Goal: Complete application form: Complete application form

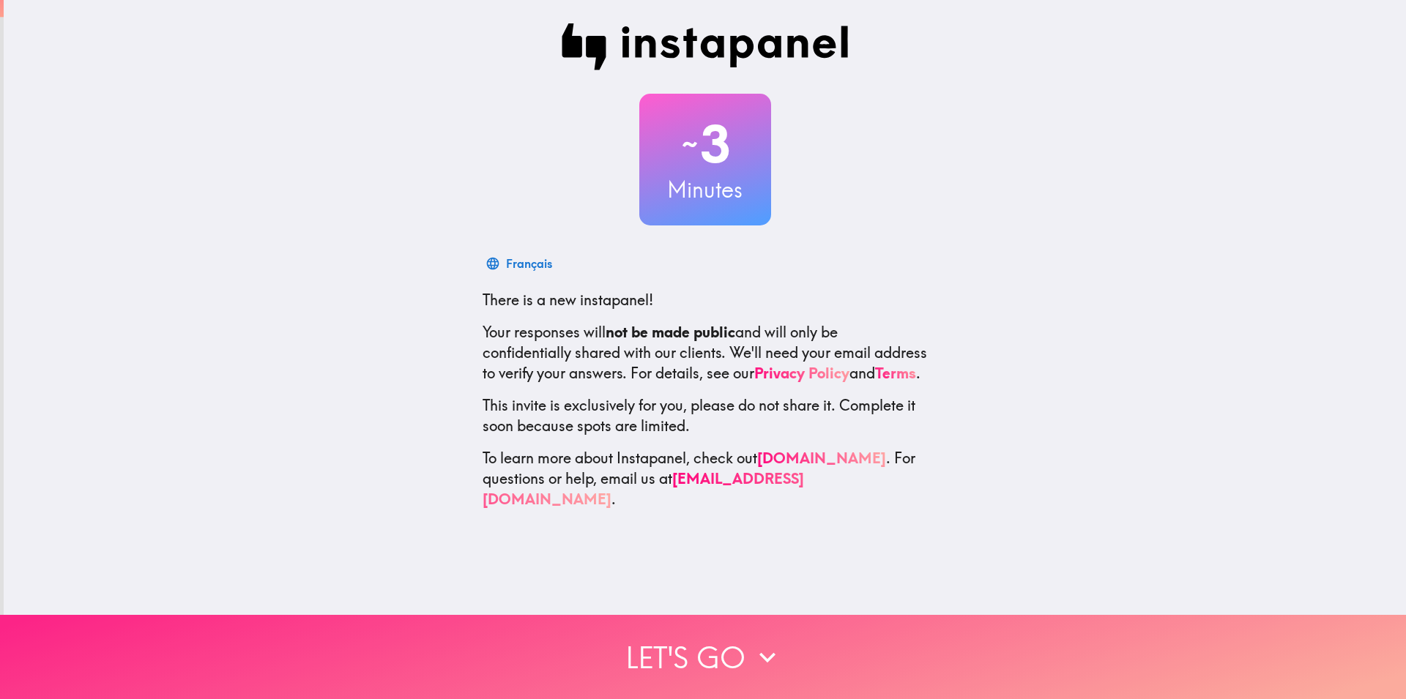
click at [767, 655] on icon "button" at bounding box center [767, 657] width 32 height 32
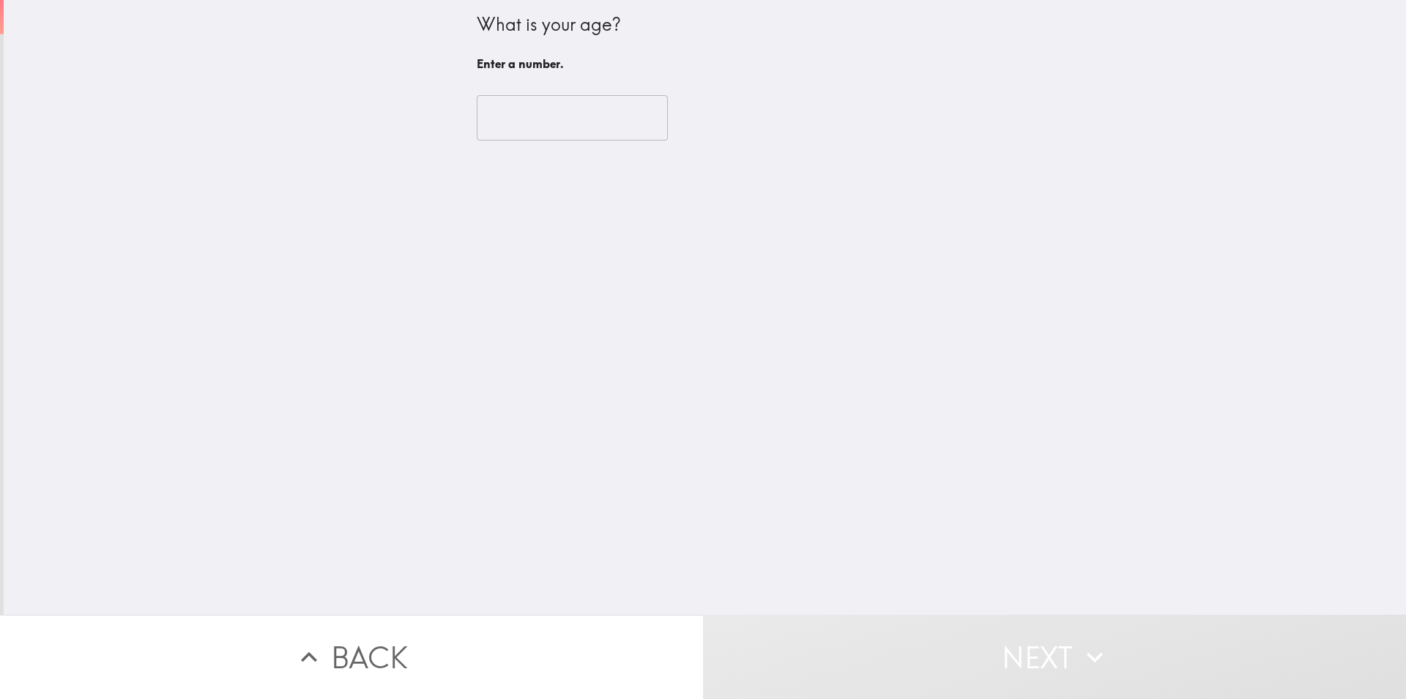
click at [513, 124] on input "number" at bounding box center [572, 117] width 191 height 45
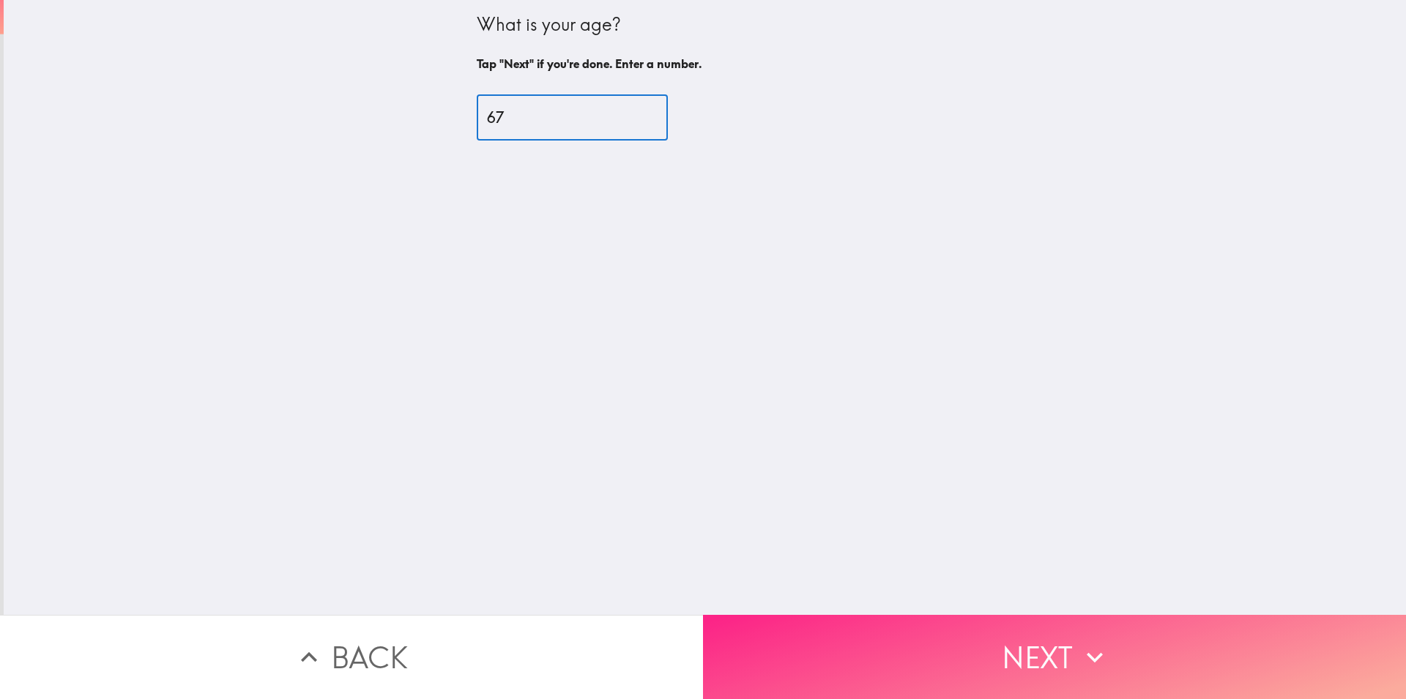
type input "67"
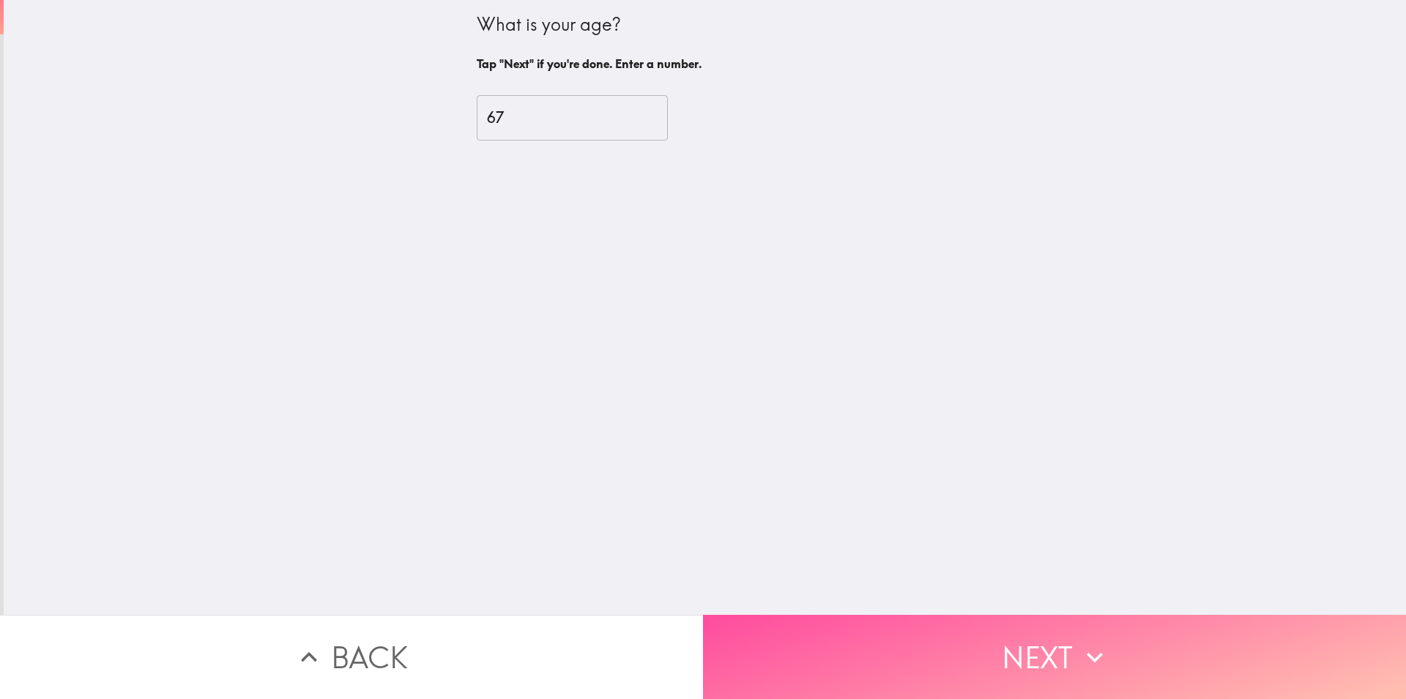
drag, startPoint x: 902, startPoint y: 642, endPoint x: 537, endPoint y: 104, distance: 650.5
click at [901, 643] on button "Next" at bounding box center [1054, 657] width 703 height 84
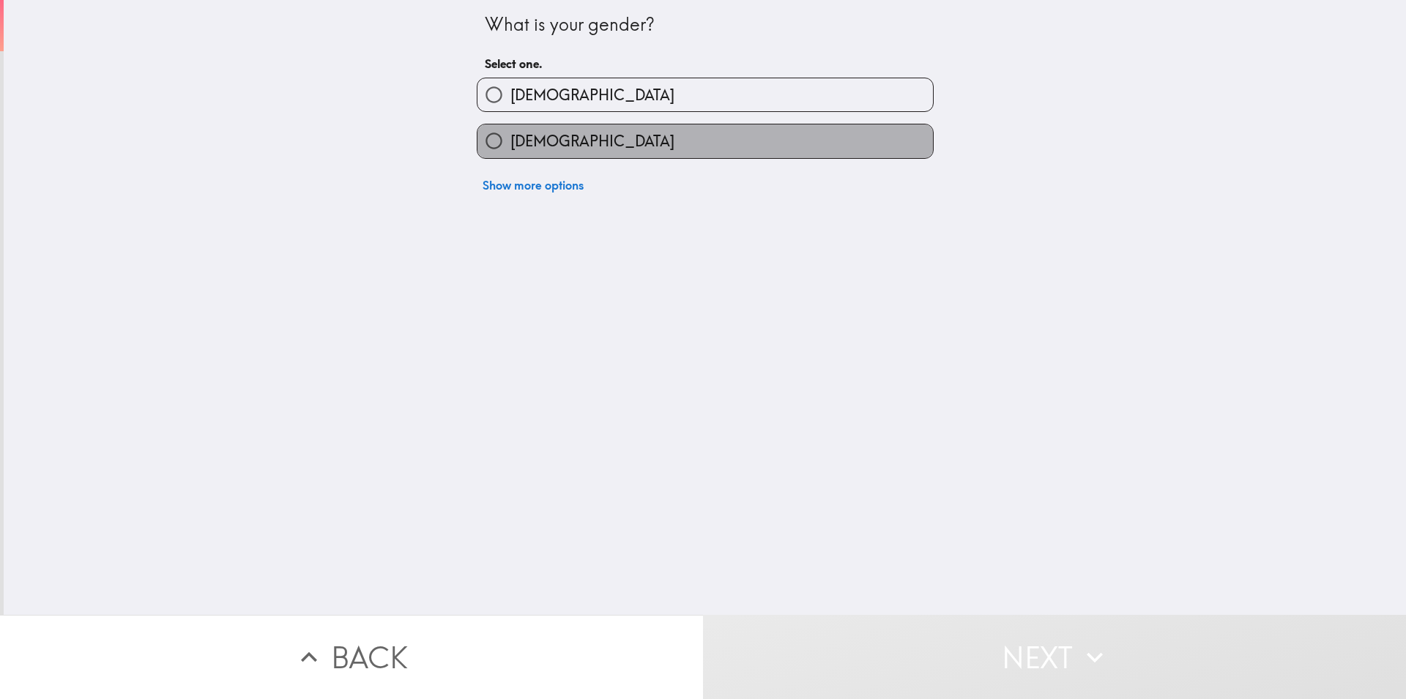
click at [524, 125] on label "[DEMOGRAPHIC_DATA]" at bounding box center [704, 140] width 455 height 33
click at [510, 125] on input "[DEMOGRAPHIC_DATA]" at bounding box center [493, 140] width 33 height 33
radio input "true"
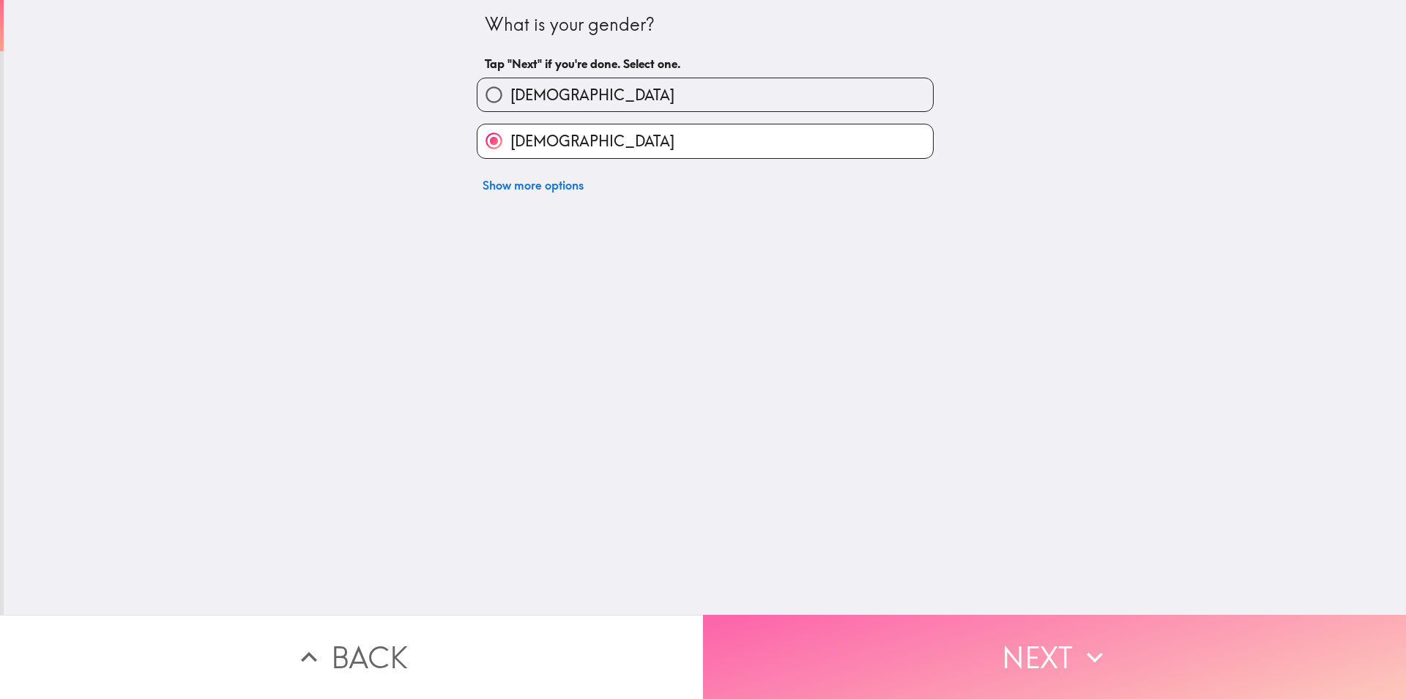
click at [958, 643] on button "Next" at bounding box center [1054, 657] width 703 height 84
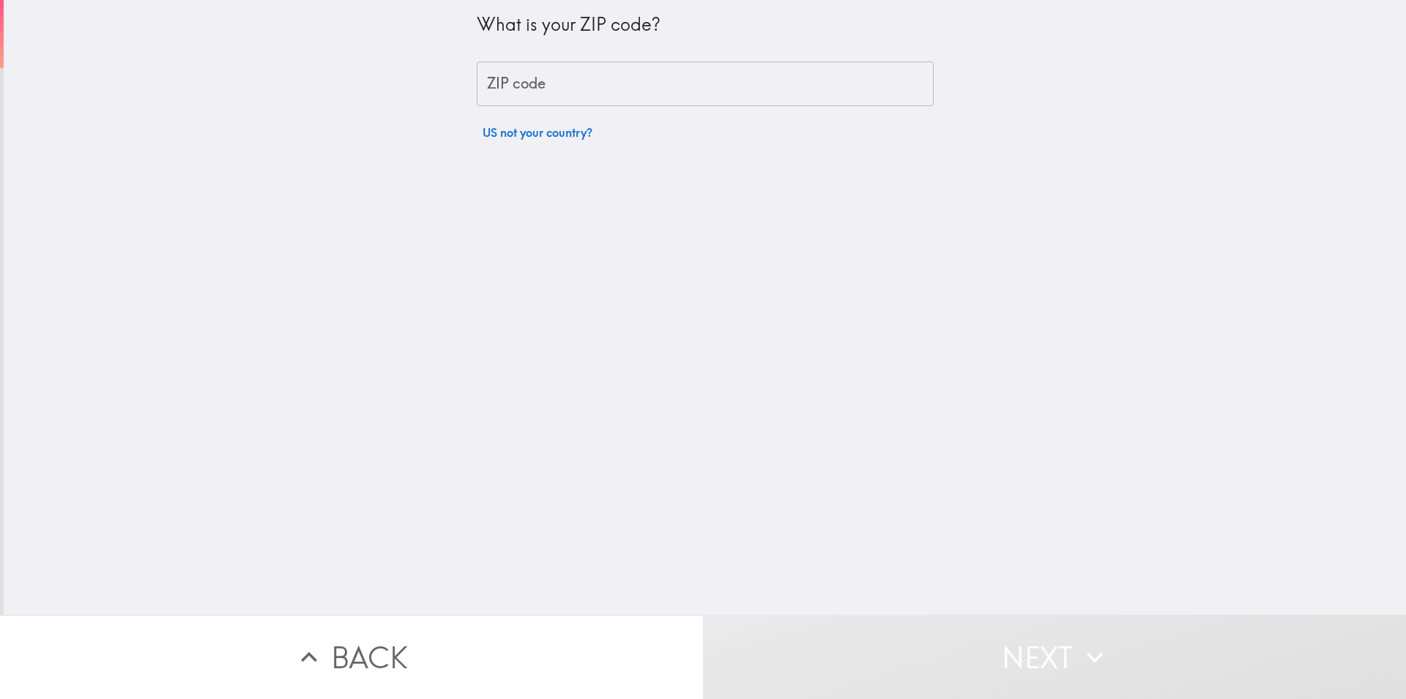
click at [552, 92] on input "ZIP code" at bounding box center [705, 84] width 457 height 45
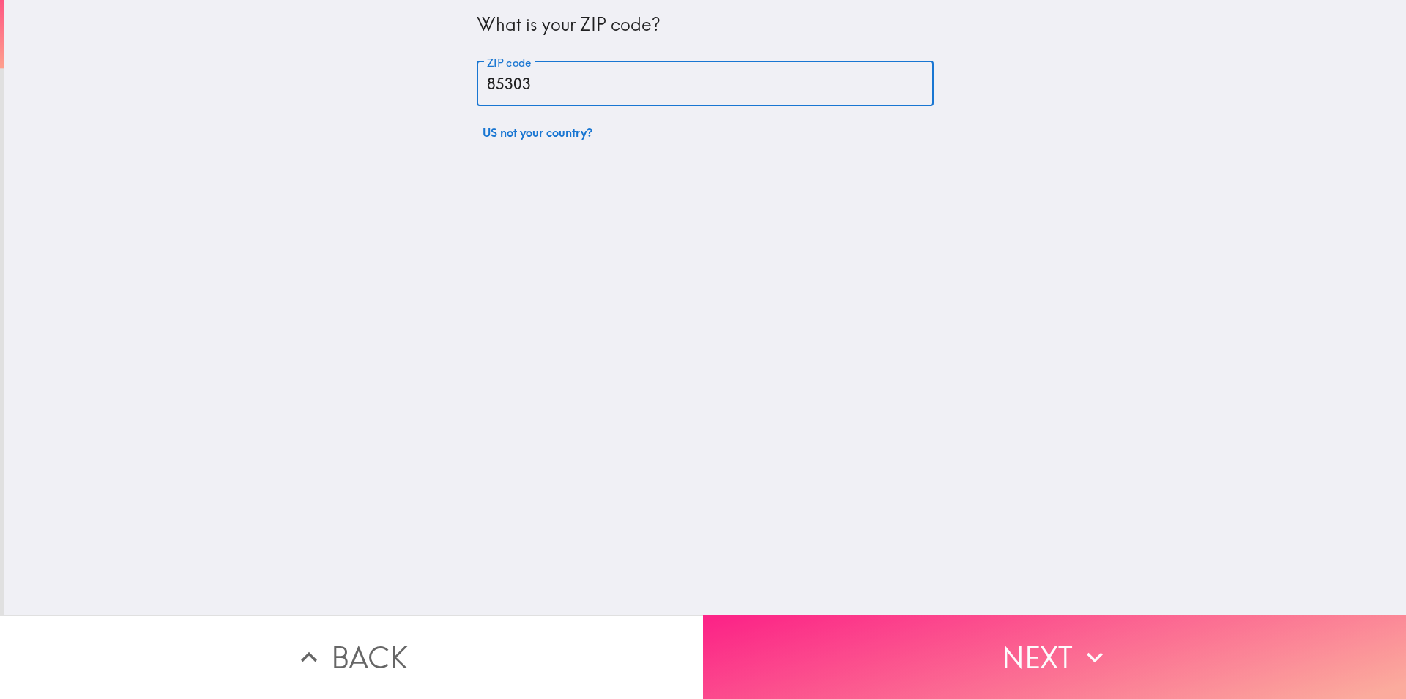
type input "85303"
click at [920, 668] on button "Next" at bounding box center [1054, 657] width 703 height 84
